Goal: Check status

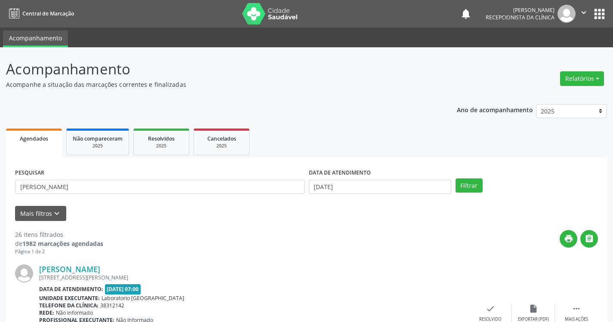
type input "[PERSON_NAME]"
click at [396, 187] on input "[DATE]" at bounding box center [380, 187] width 142 height 15
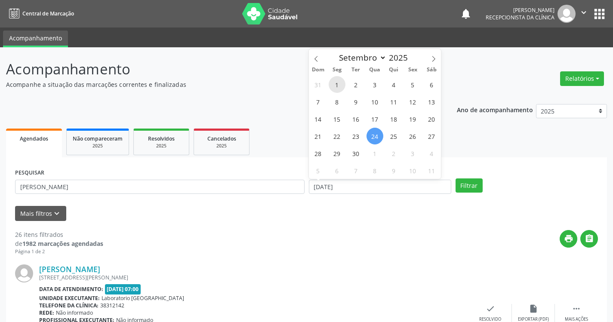
click at [339, 88] on span "1" at bounding box center [337, 84] width 17 height 17
type input "[DATE]"
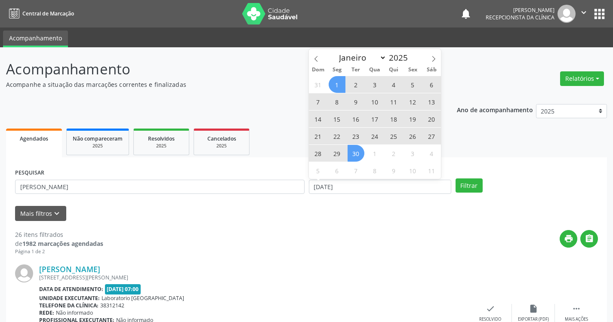
click at [356, 148] on span "30" at bounding box center [356, 153] width 17 height 17
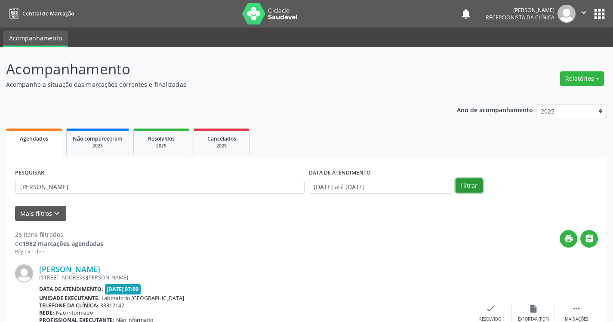
click at [475, 188] on button "Filtrar" at bounding box center [468, 185] width 27 height 15
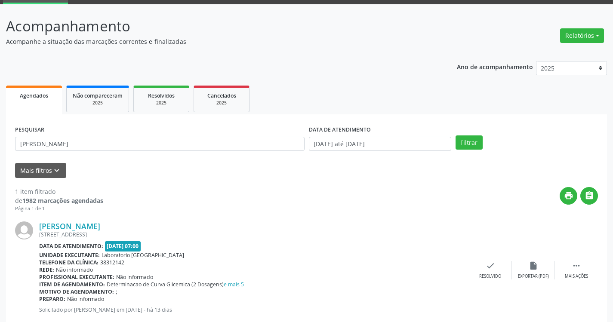
scroll to position [65, 0]
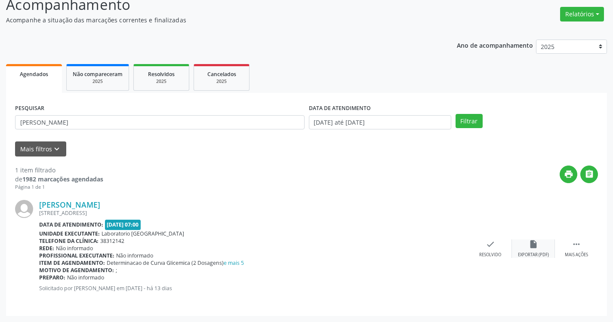
click at [532, 245] on icon "insert_drive_file" at bounding box center [533, 244] width 9 height 9
click at [575, 246] on icon "" at bounding box center [576, 244] width 9 height 9
click at [451, 246] on icon "print" at bounding box center [447, 244] width 9 height 9
